Goal: Task Accomplishment & Management: Manage account settings

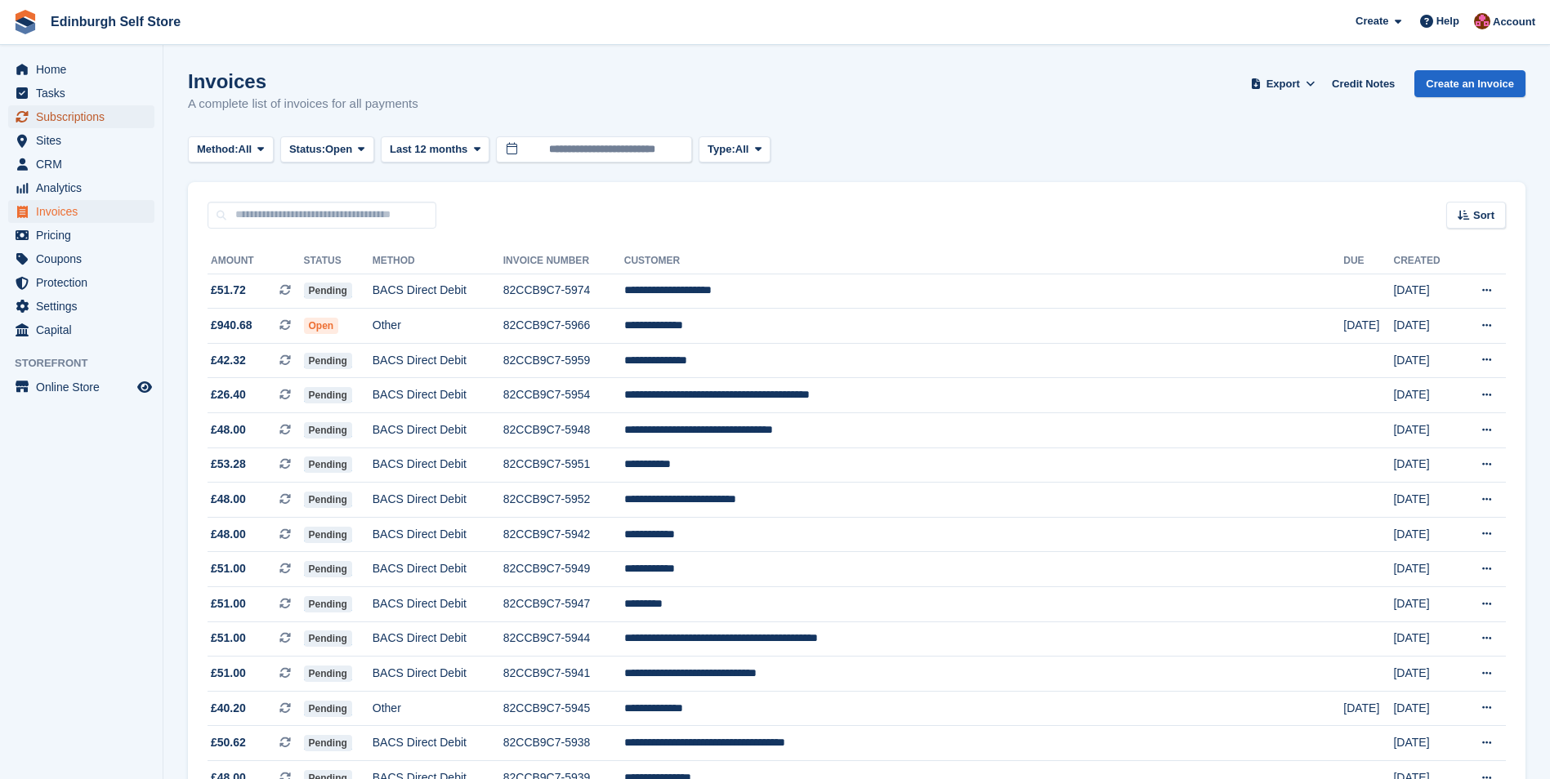
click at [94, 118] on span "Subscriptions" at bounding box center [85, 116] width 98 height 23
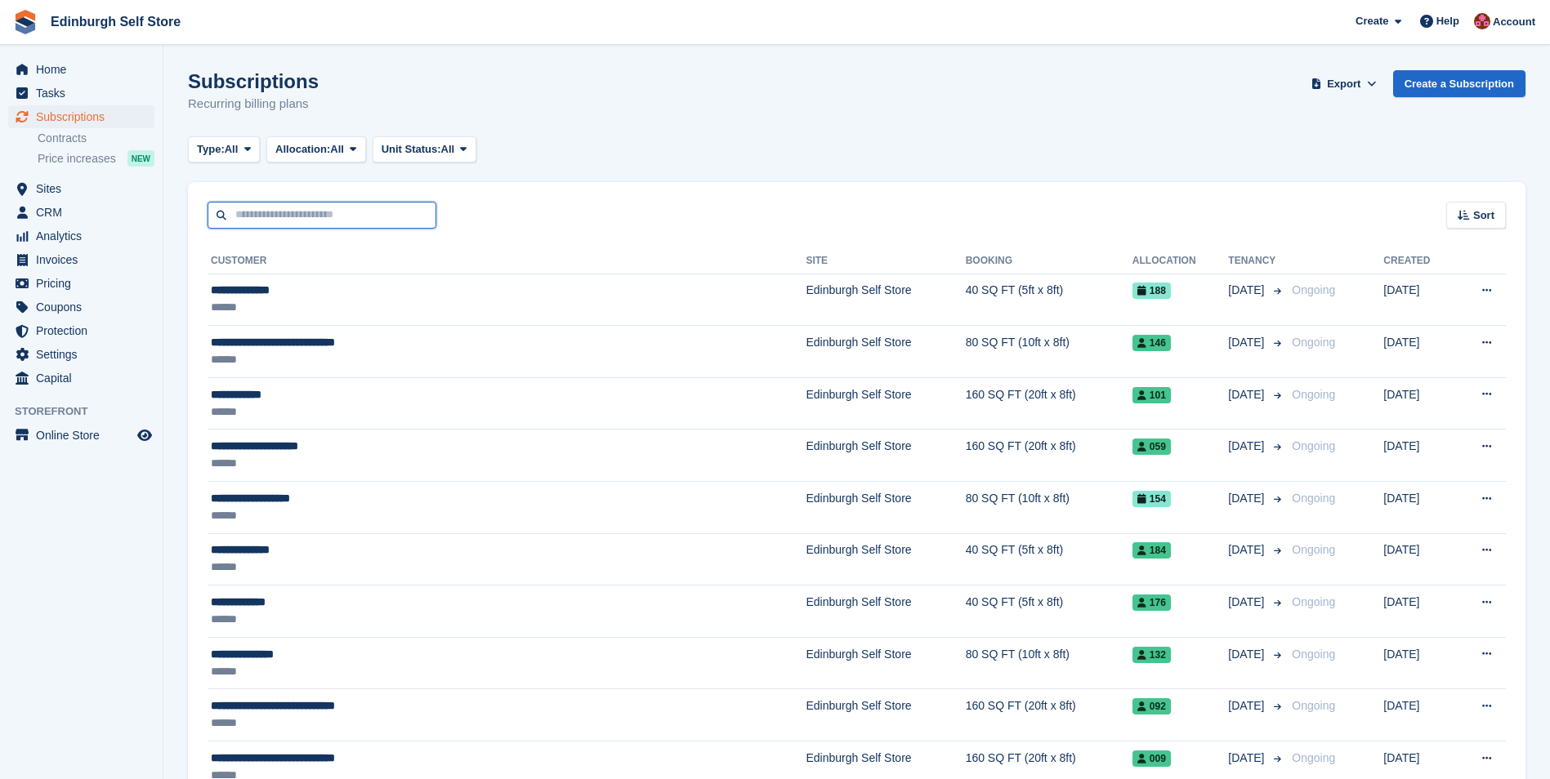
click at [312, 212] on input "text" at bounding box center [321, 215] width 229 height 27
type input "*****"
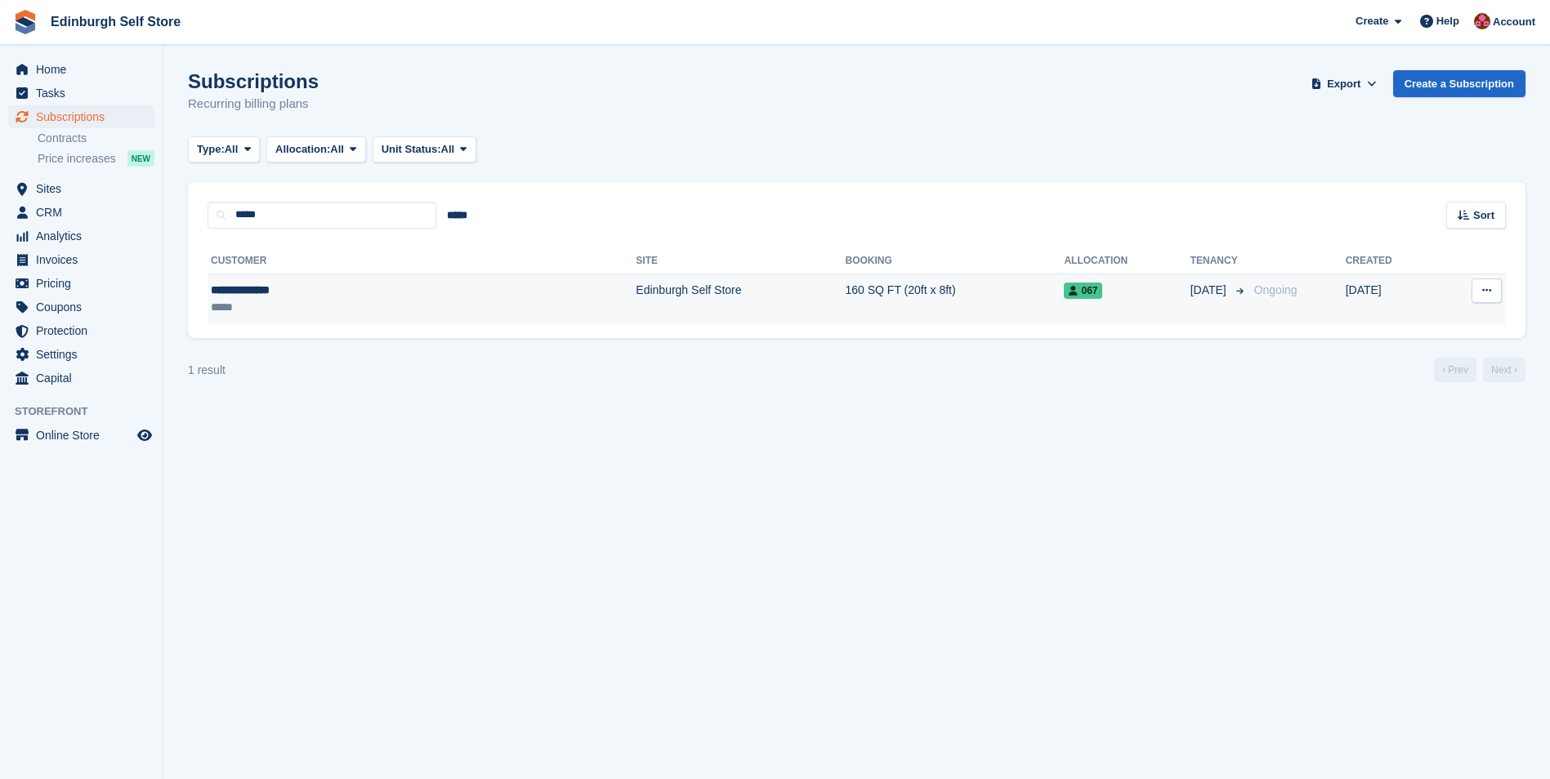
click at [636, 287] on td "Edinburgh Self Store" at bounding box center [740, 299] width 209 height 51
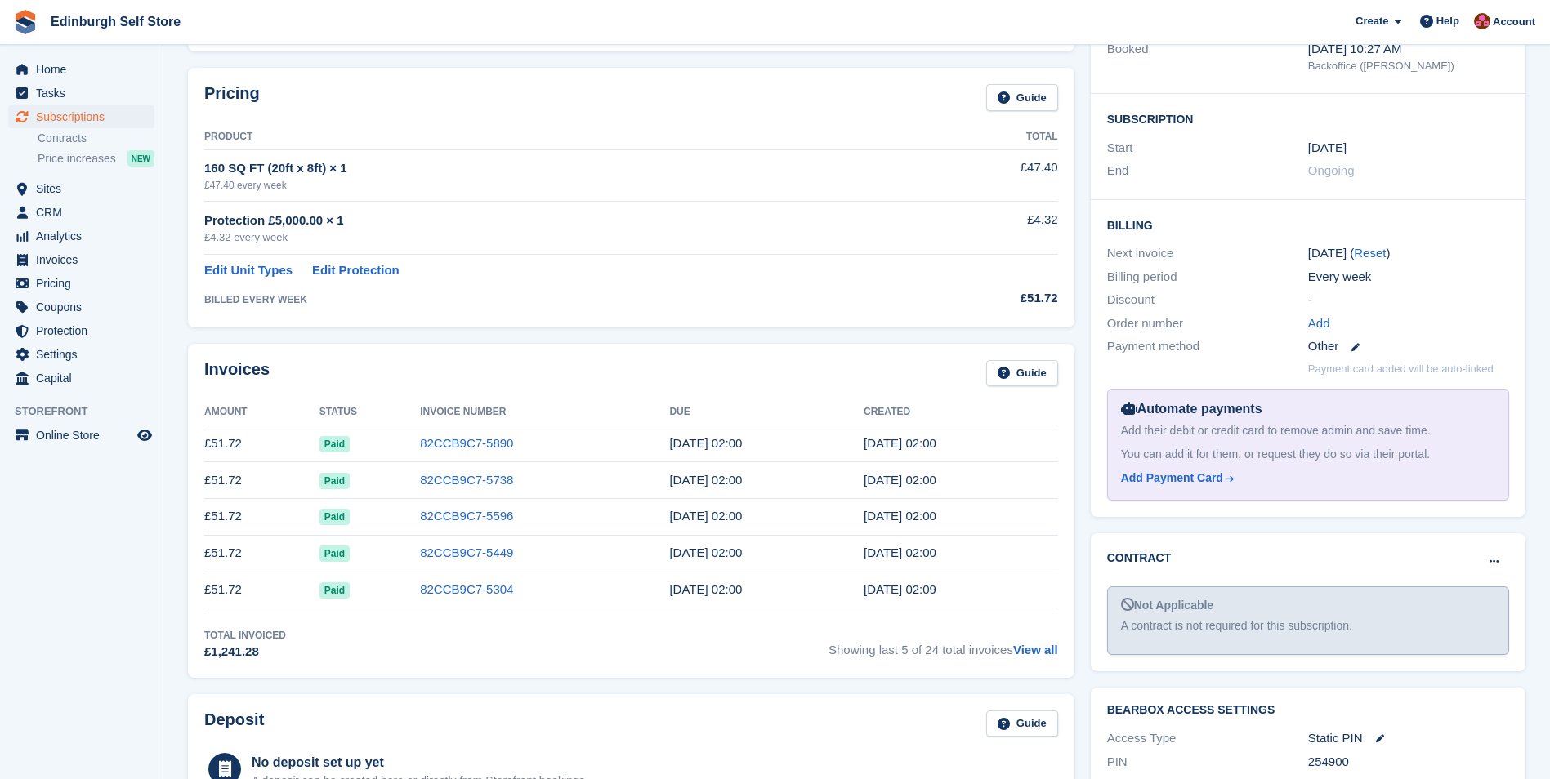
scroll to position [245, 0]
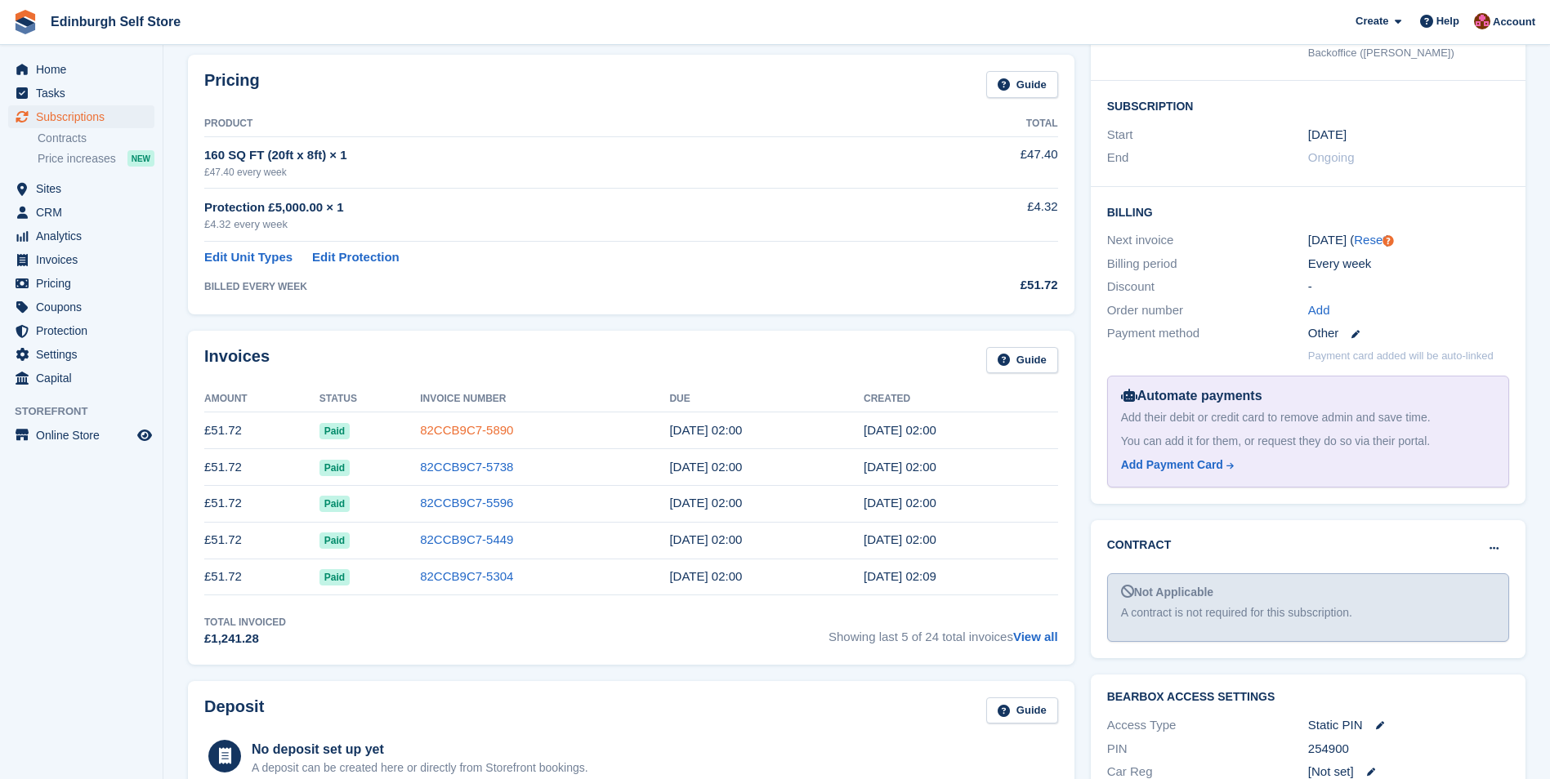
click at [479, 430] on link "82CCB9C7-5890" at bounding box center [466, 430] width 93 height 14
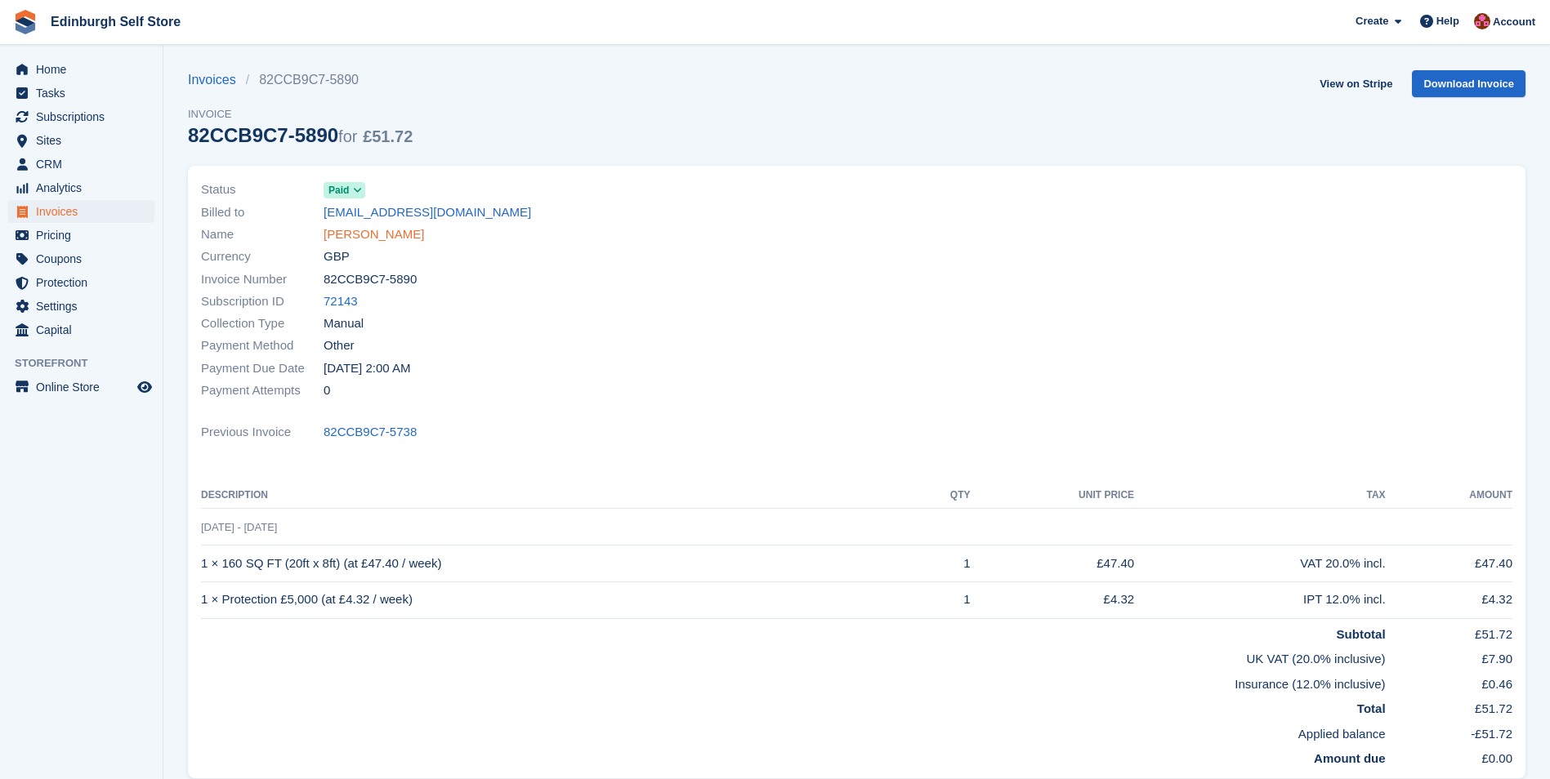
click at [384, 236] on link "[PERSON_NAME]" at bounding box center [373, 234] width 100 height 19
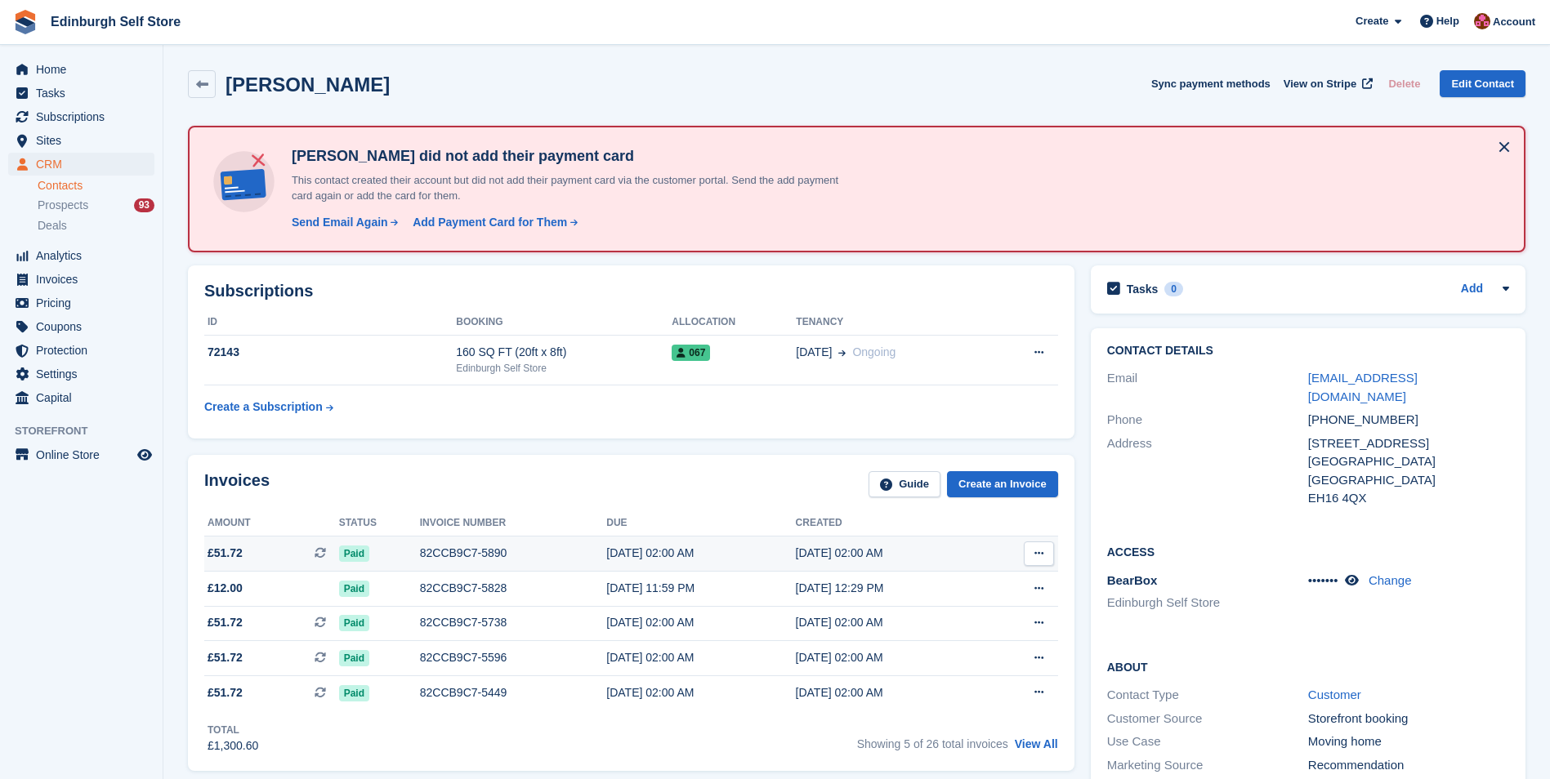
click at [459, 552] on div "82CCB9C7-5890" at bounding box center [513, 553] width 187 height 17
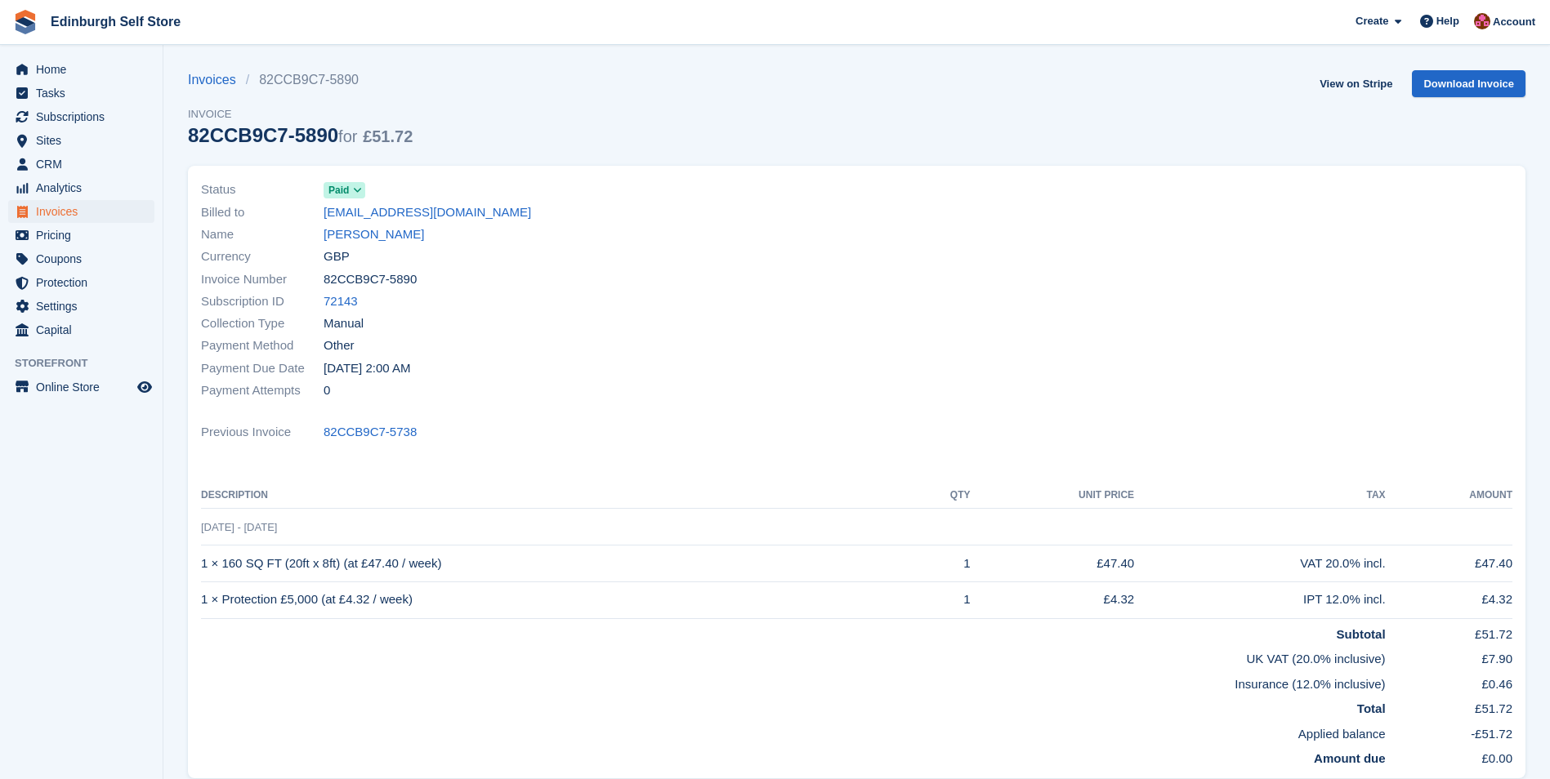
click at [64, 558] on aside "Home Tasks Subscriptions Subscriptions Subscriptions Contracts Price increases …" at bounding box center [81, 394] width 163 height 698
click at [390, 233] on link "[PERSON_NAME]" at bounding box center [373, 234] width 100 height 19
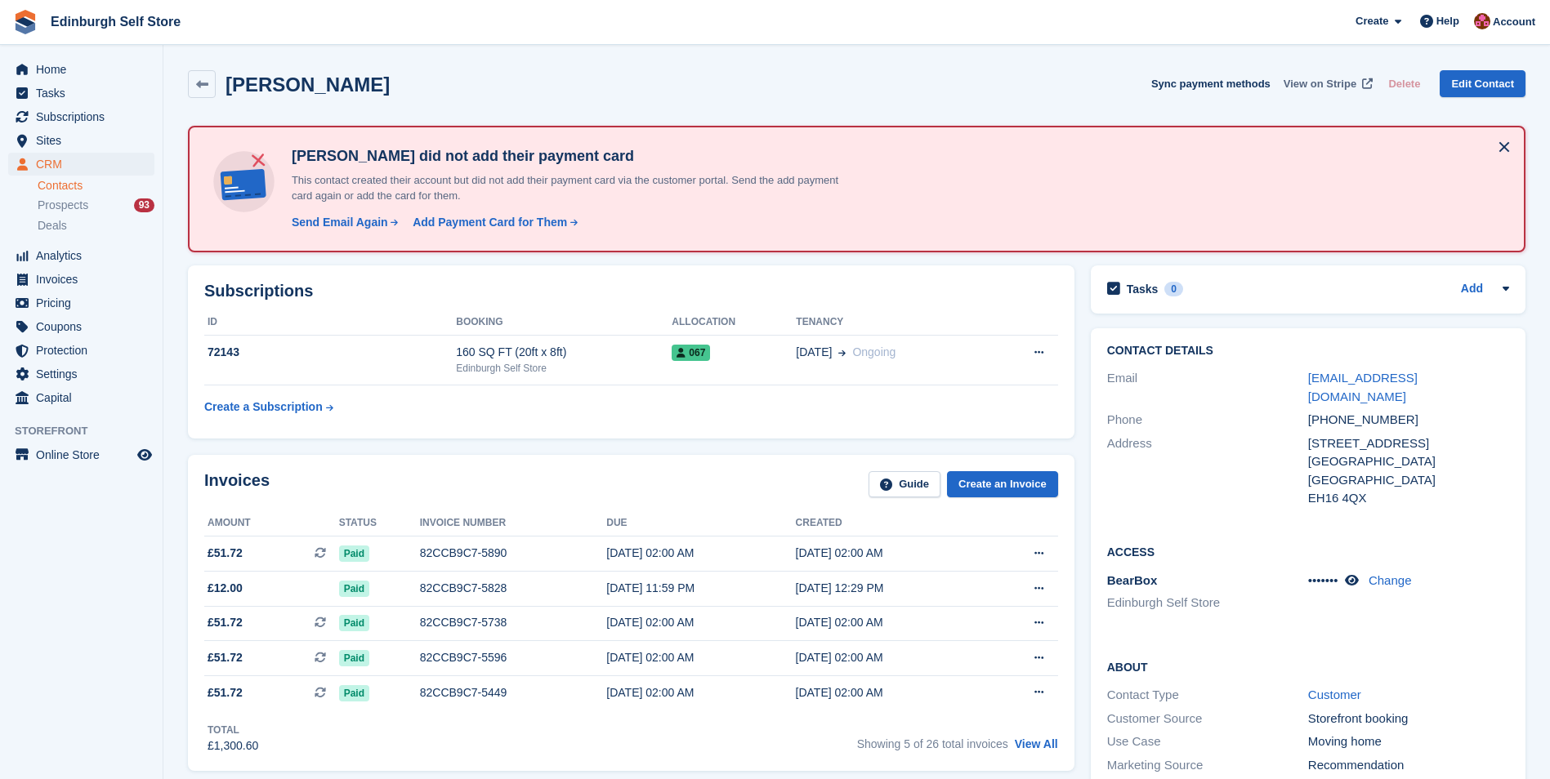
click at [1310, 83] on span "View on Stripe" at bounding box center [1319, 84] width 73 height 16
drag, startPoint x: 96, startPoint y: 275, endPoint x: 110, endPoint y: 278, distance: 14.9
click at [96, 275] on span "Invoices" at bounding box center [85, 279] width 98 height 23
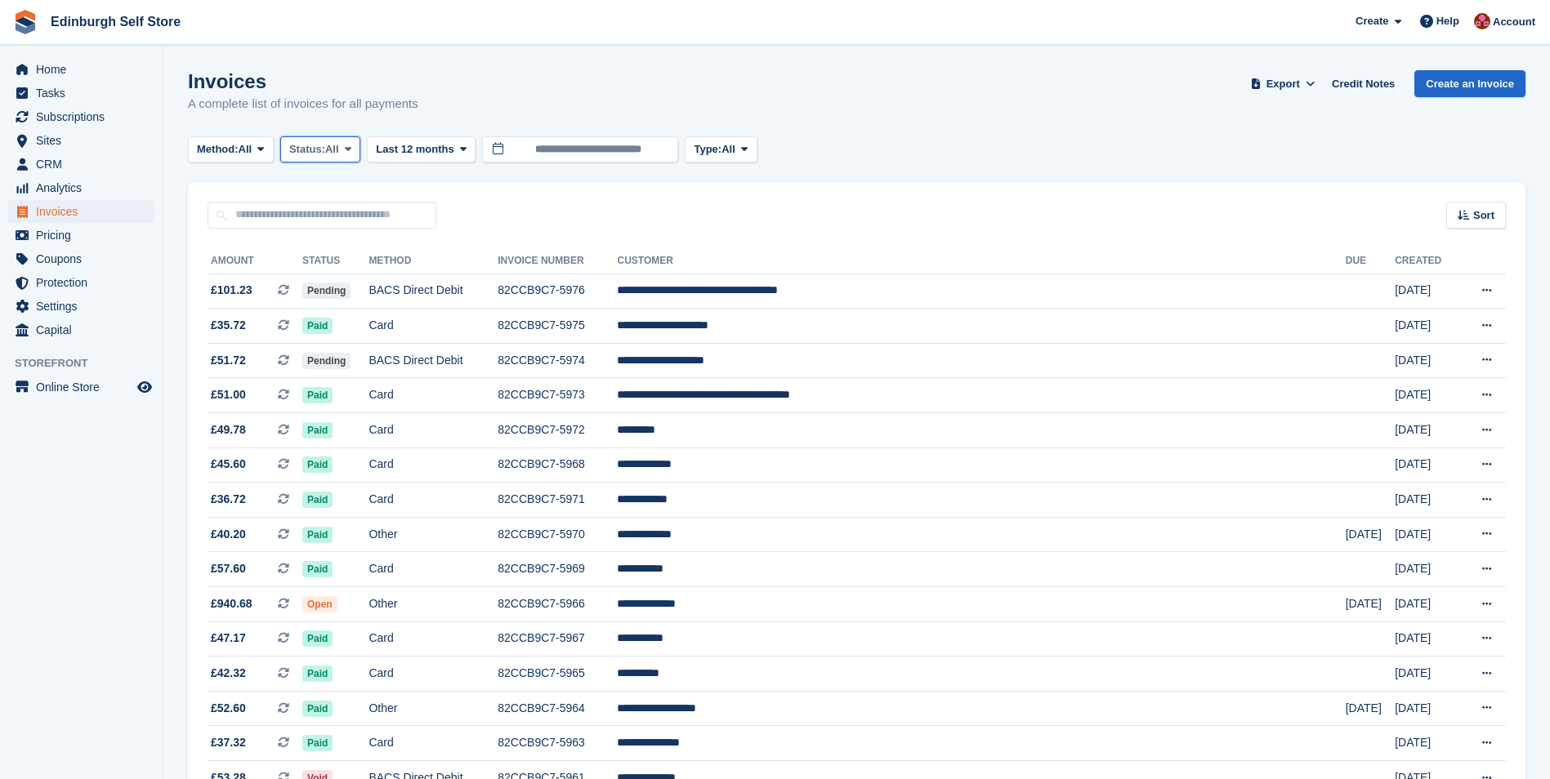
click at [351, 149] on icon at bounding box center [348, 149] width 7 height 11
click at [367, 275] on link "Open" at bounding box center [359, 275] width 142 height 29
